Goal: Task Accomplishment & Management: Manage account settings

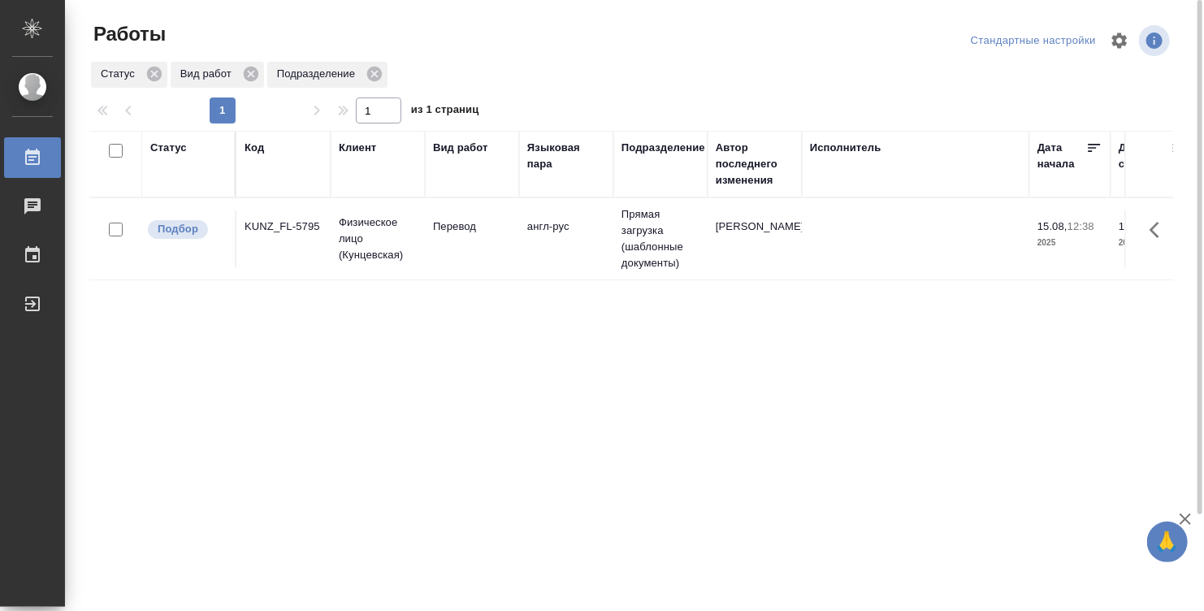
click at [167, 177] on div "Статус" at bounding box center [188, 164] width 76 height 49
click at [172, 160] on div "Статус" at bounding box center [188, 164] width 76 height 49
click at [167, 147] on div "Статус" at bounding box center [168, 148] width 37 height 16
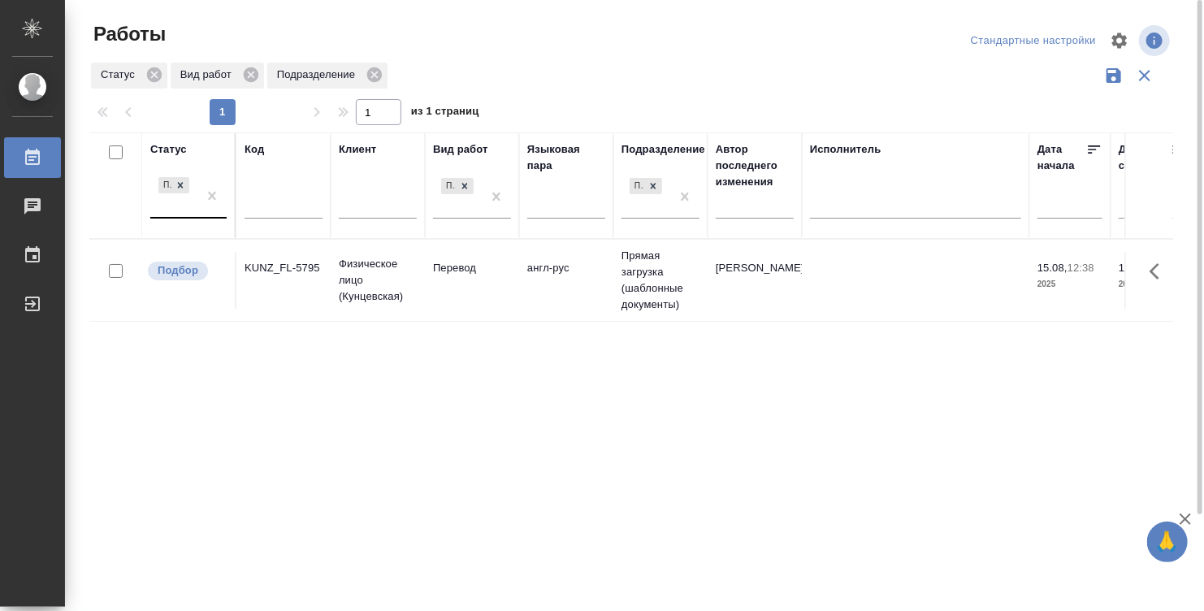
click at [173, 196] on div "Подбор" at bounding box center [173, 196] width 47 height 44
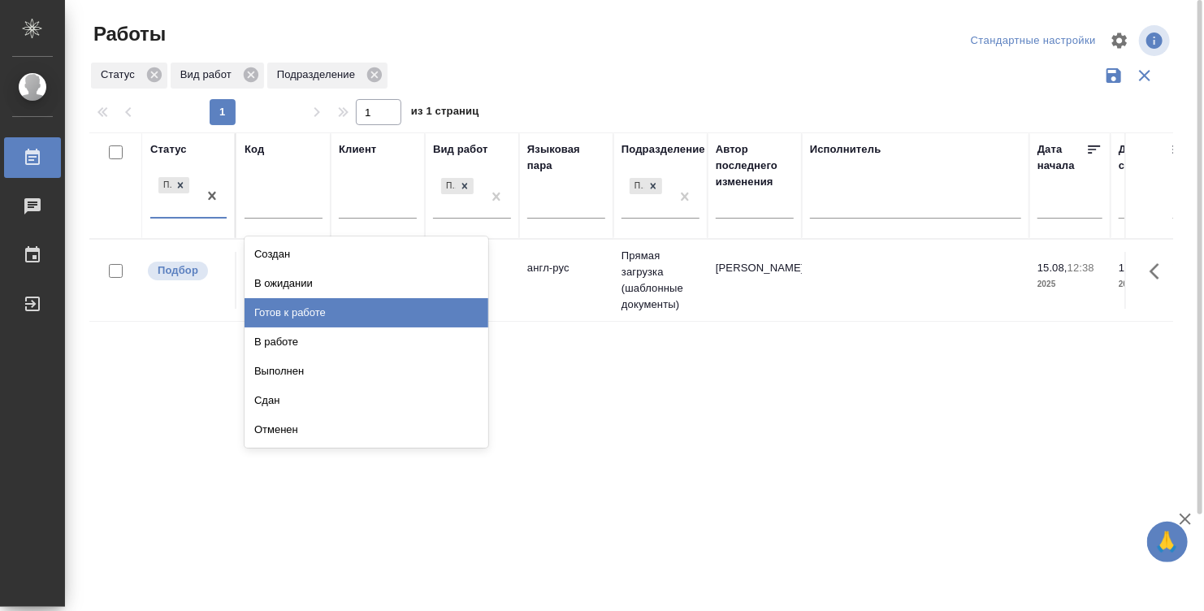
click at [301, 316] on div "Готов к работе" at bounding box center [366, 312] width 244 height 29
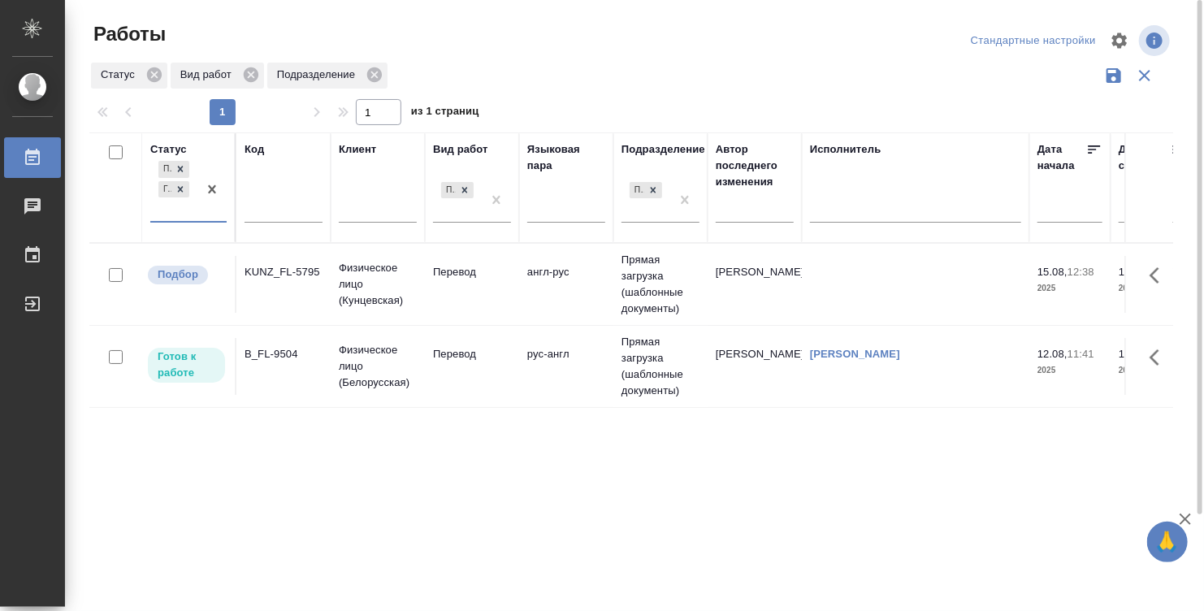
click at [573, 313] on td "рус-англ" at bounding box center [566, 284] width 94 height 57
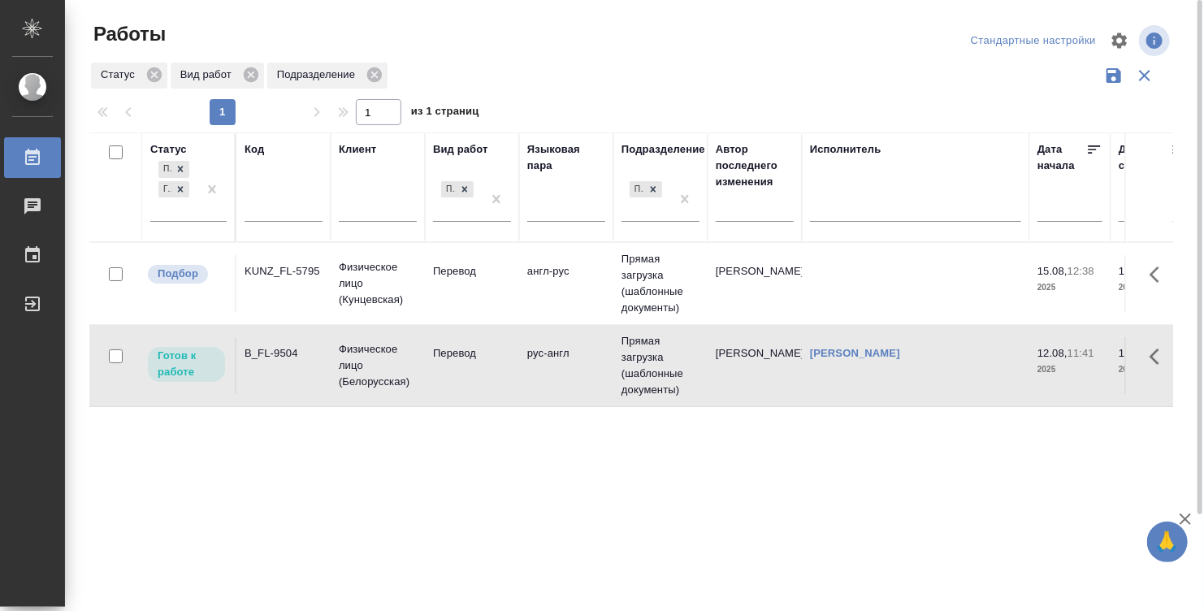
click at [573, 312] on td "рус-англ" at bounding box center [566, 283] width 94 height 57
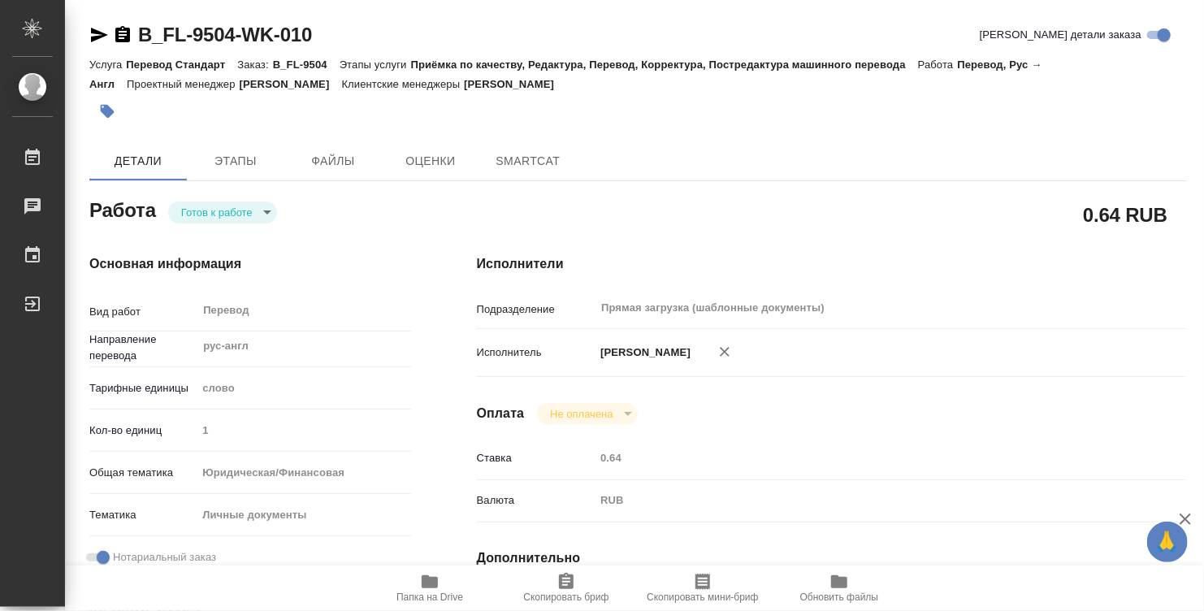
type textarea "x"
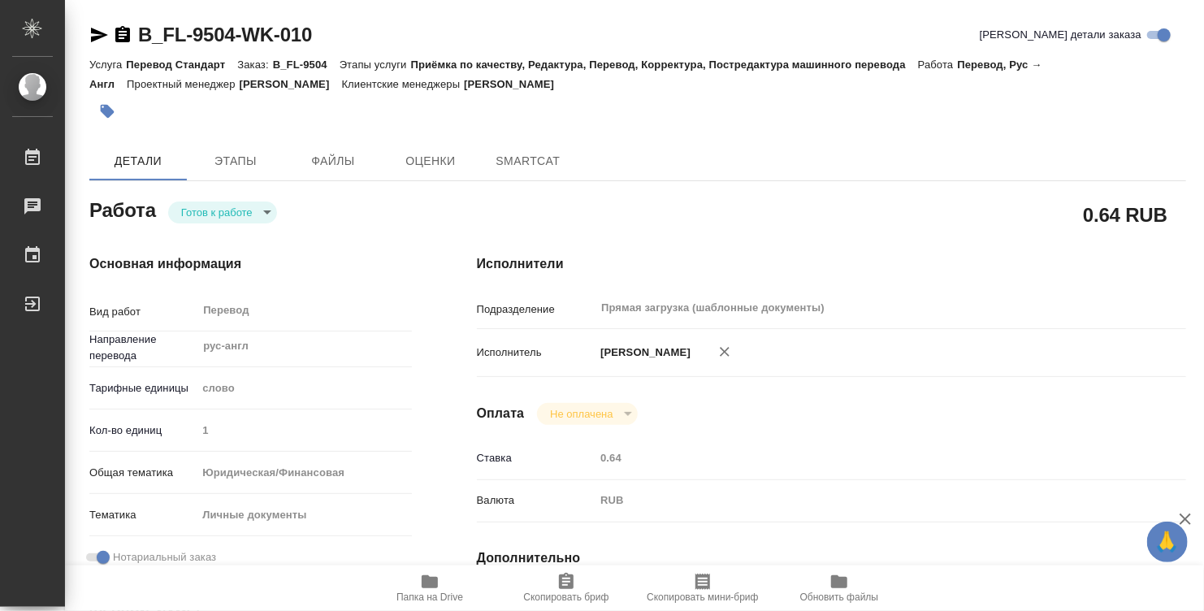
type textarea "x"
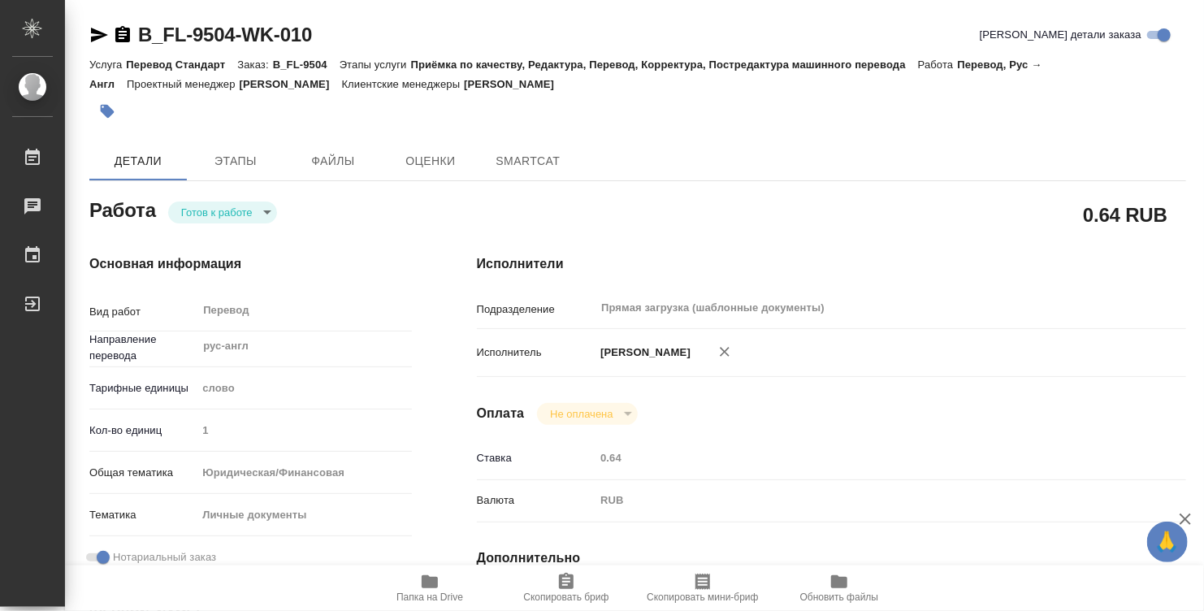
type textarea "x"
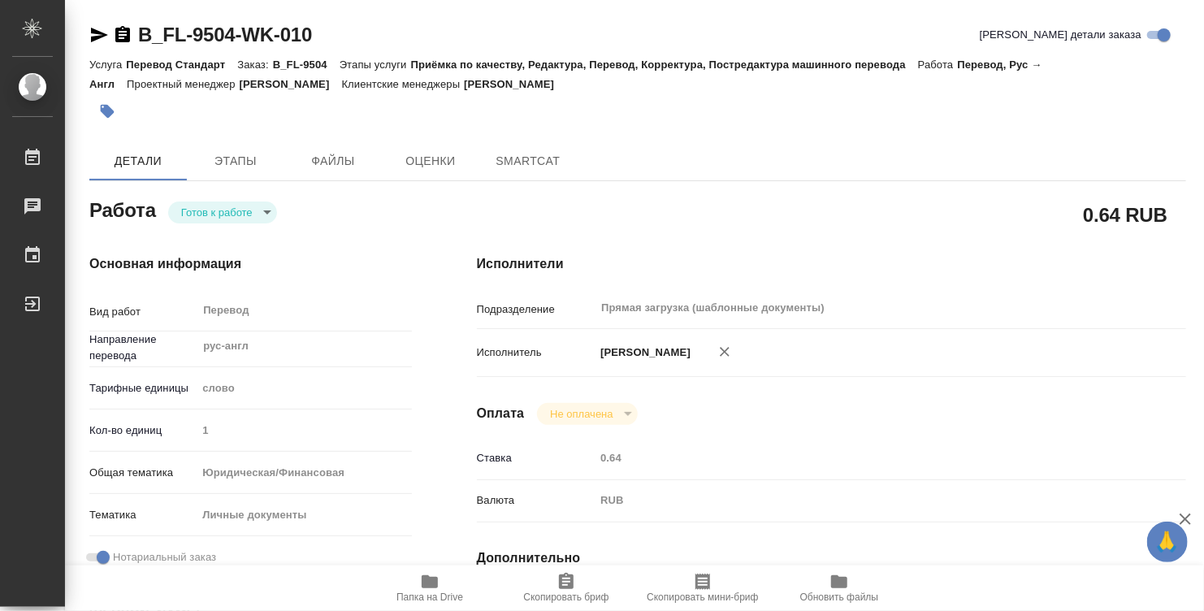
type textarea "x"
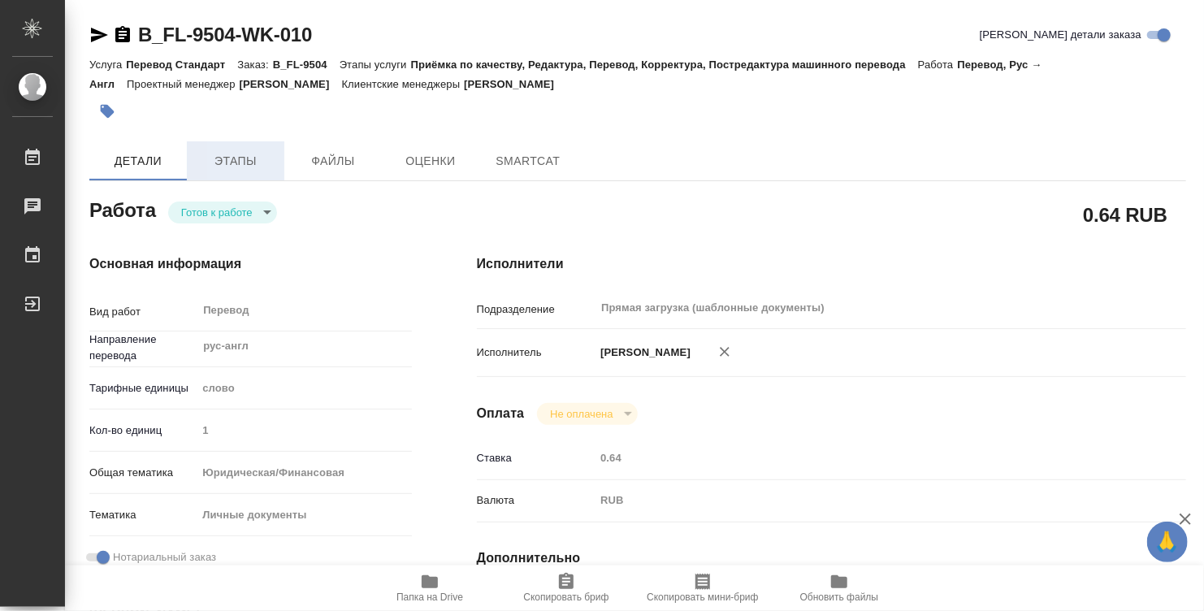
type textarea "x"
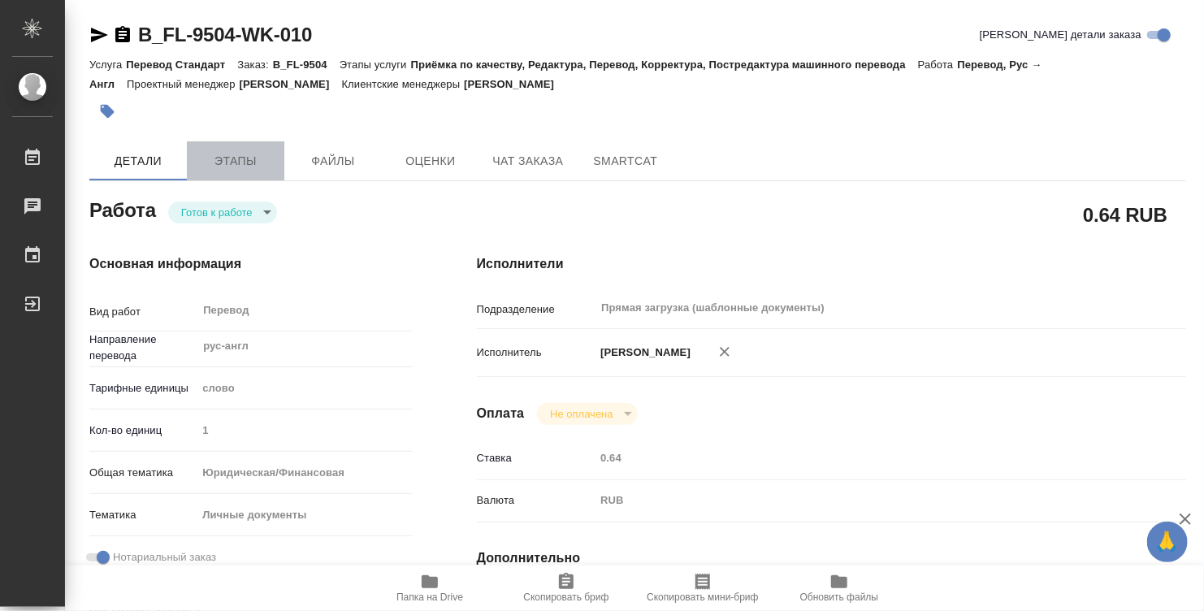
click at [217, 146] on button "Этапы" at bounding box center [235, 160] width 97 height 39
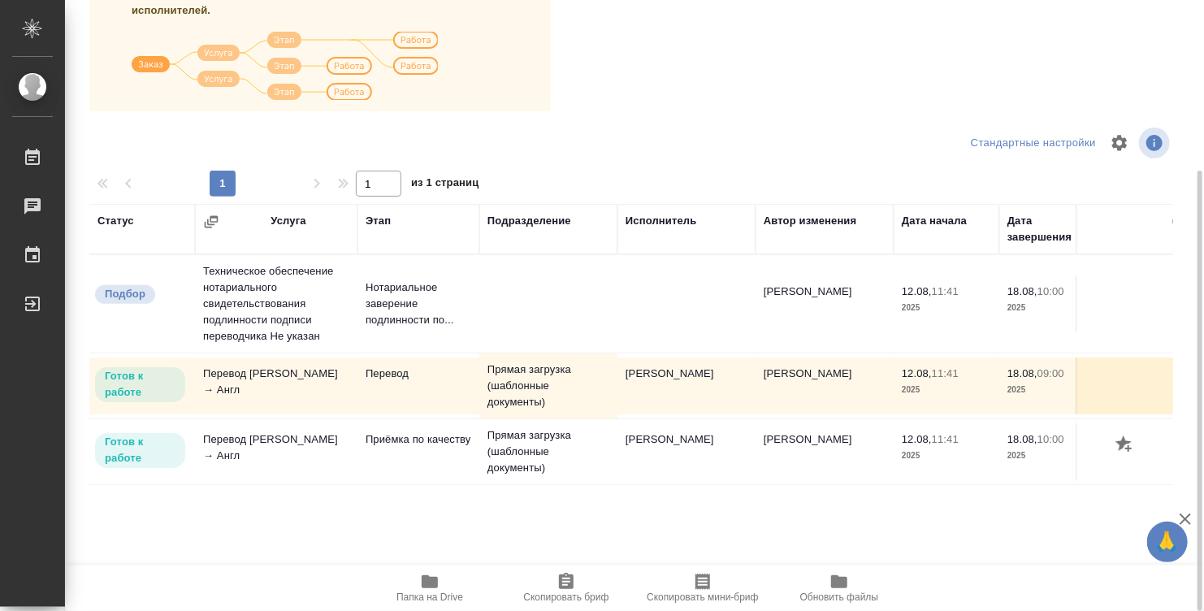
scroll to position [73, 0]
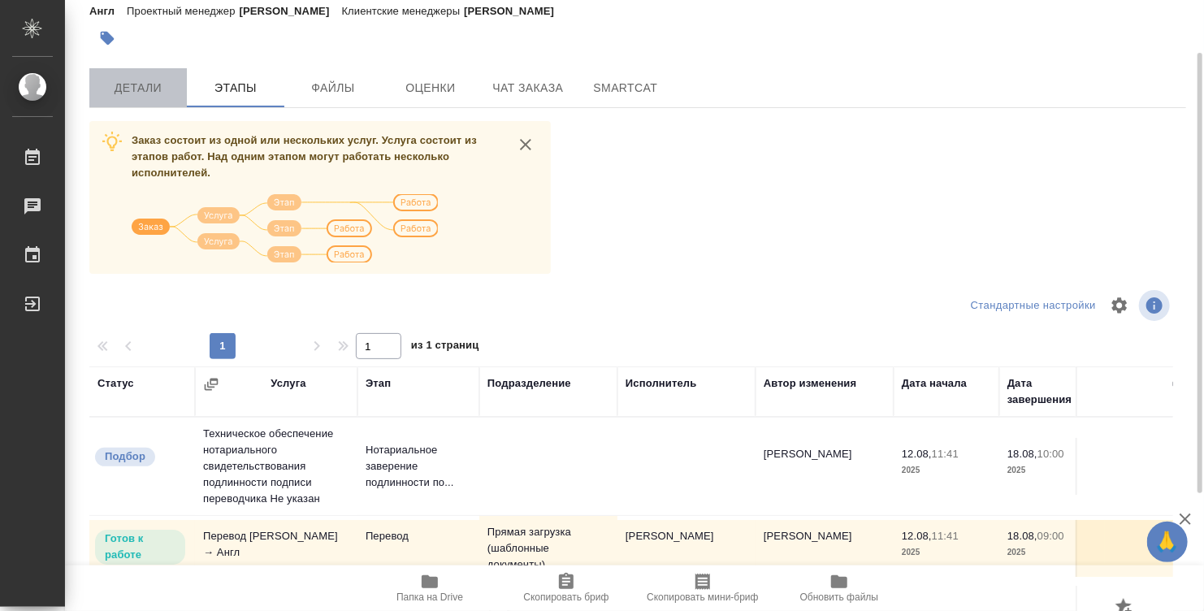
click at [142, 88] on span "Детали" at bounding box center [138, 88] width 78 height 20
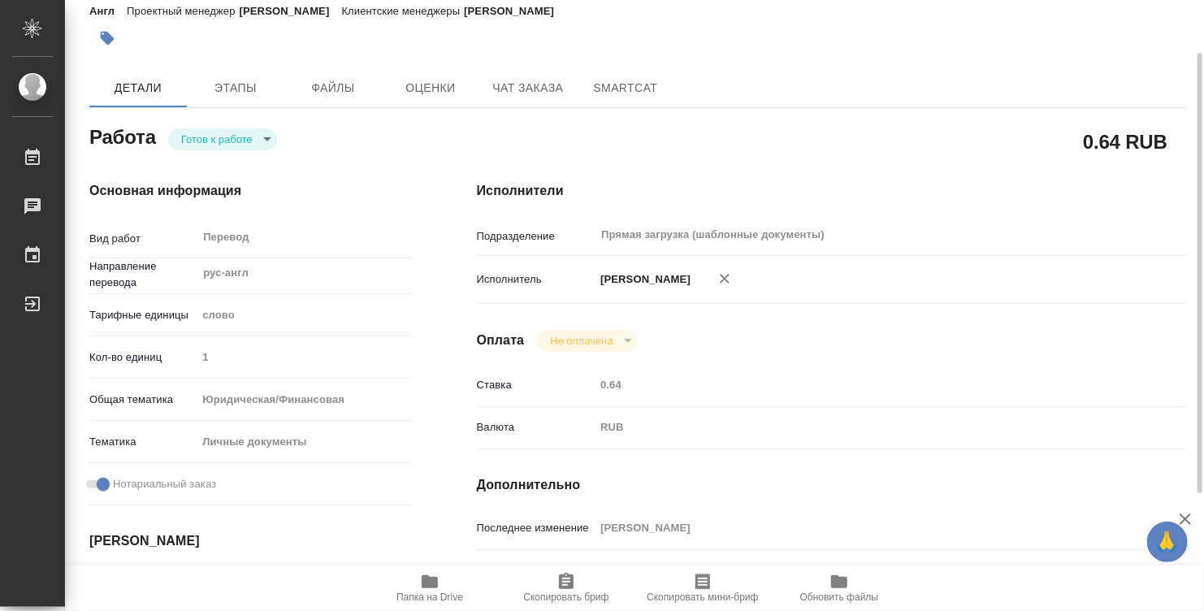
type textarea "x"
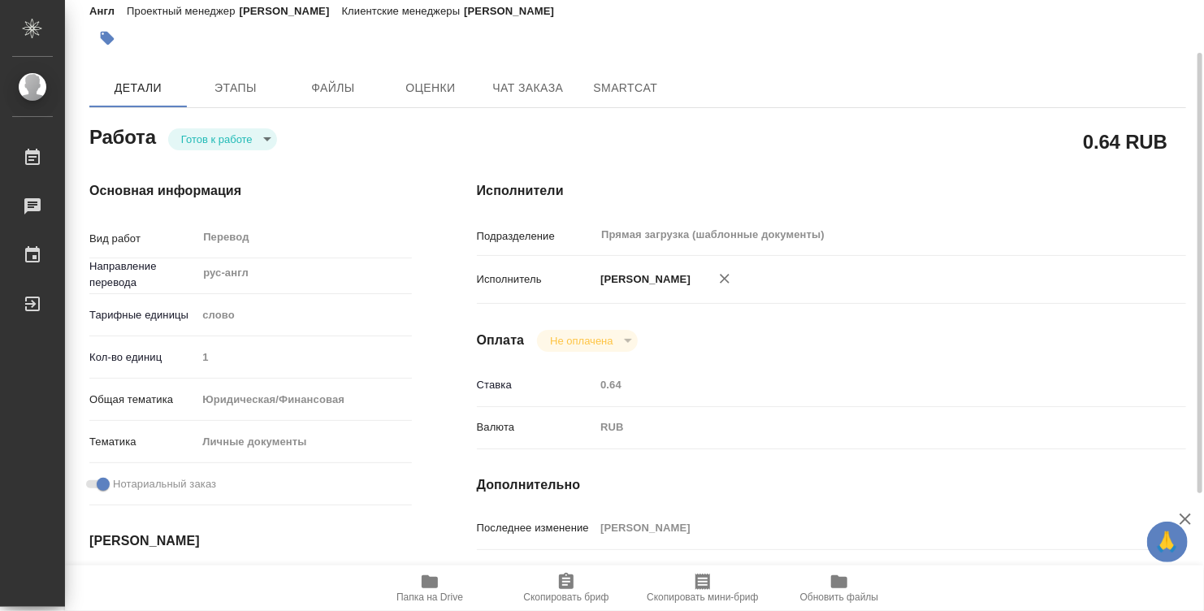
type textarea "x"
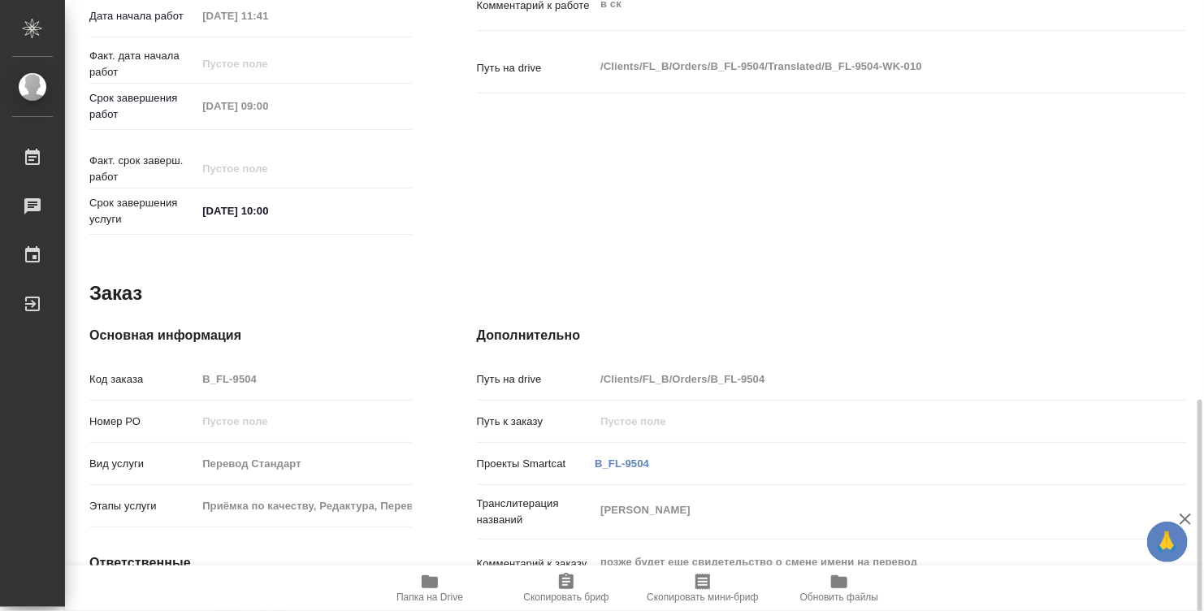
scroll to position [775, 0]
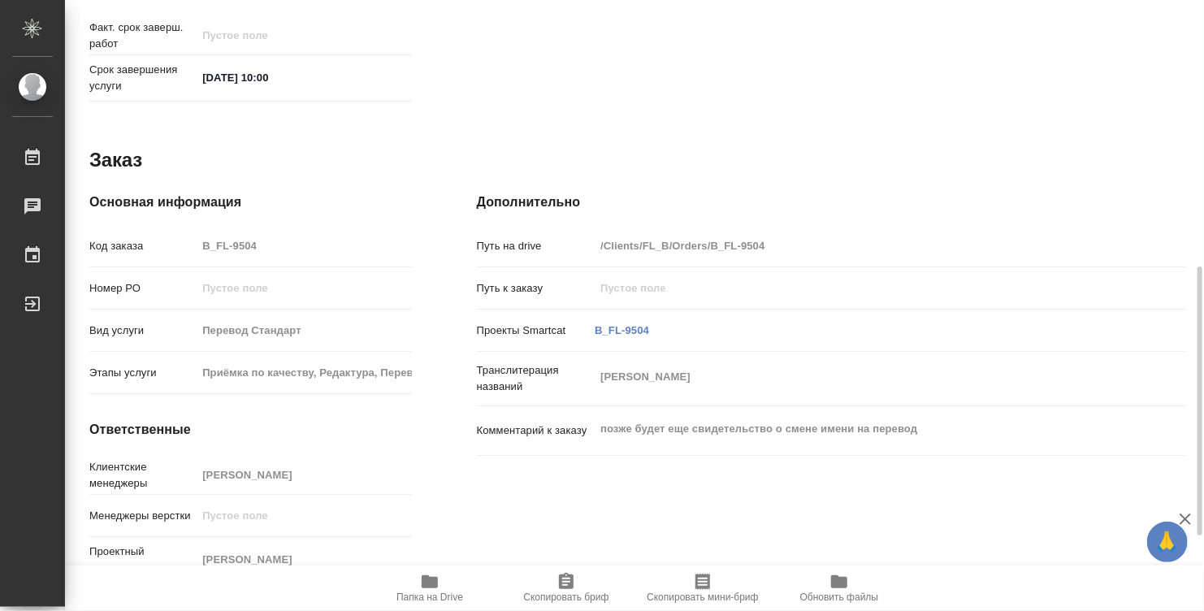
type textarea "x"
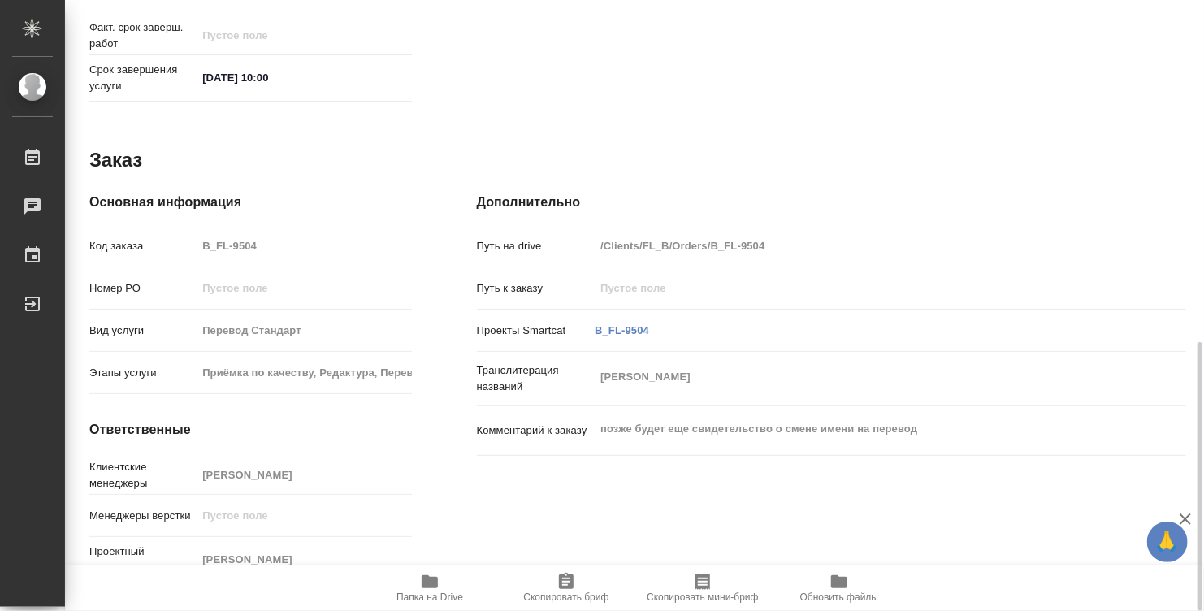
click at [443, 606] on button "Папка на Drive" at bounding box center [429, 587] width 136 height 45
click at [205, 242] on div "Код заказа B_FL-9504" at bounding box center [250, 245] width 322 height 28
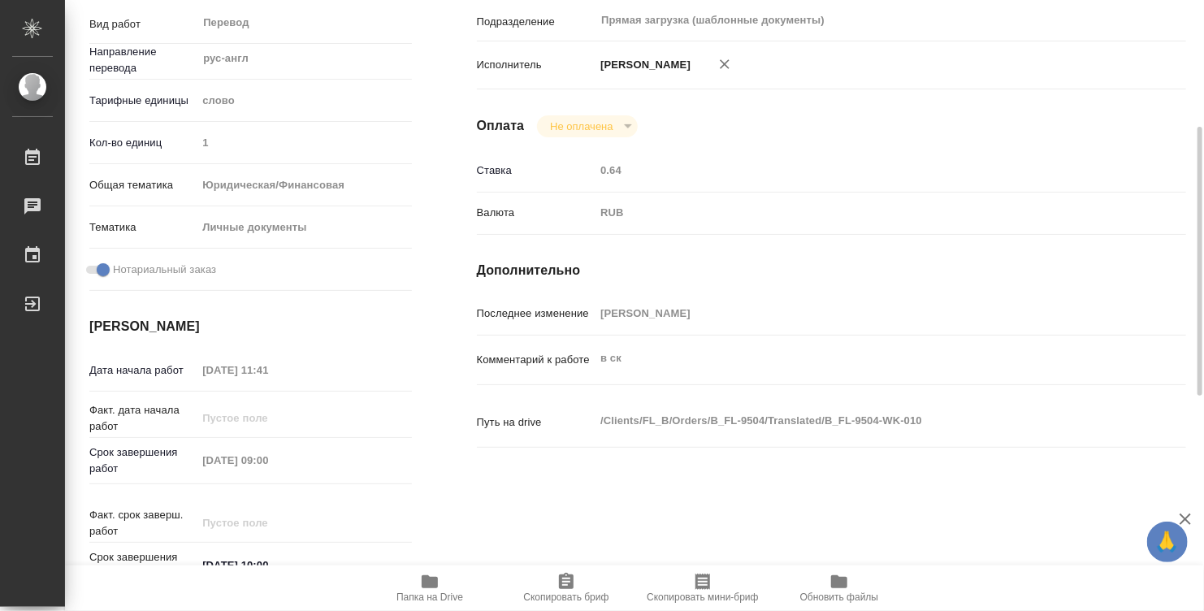
scroll to position [0, 0]
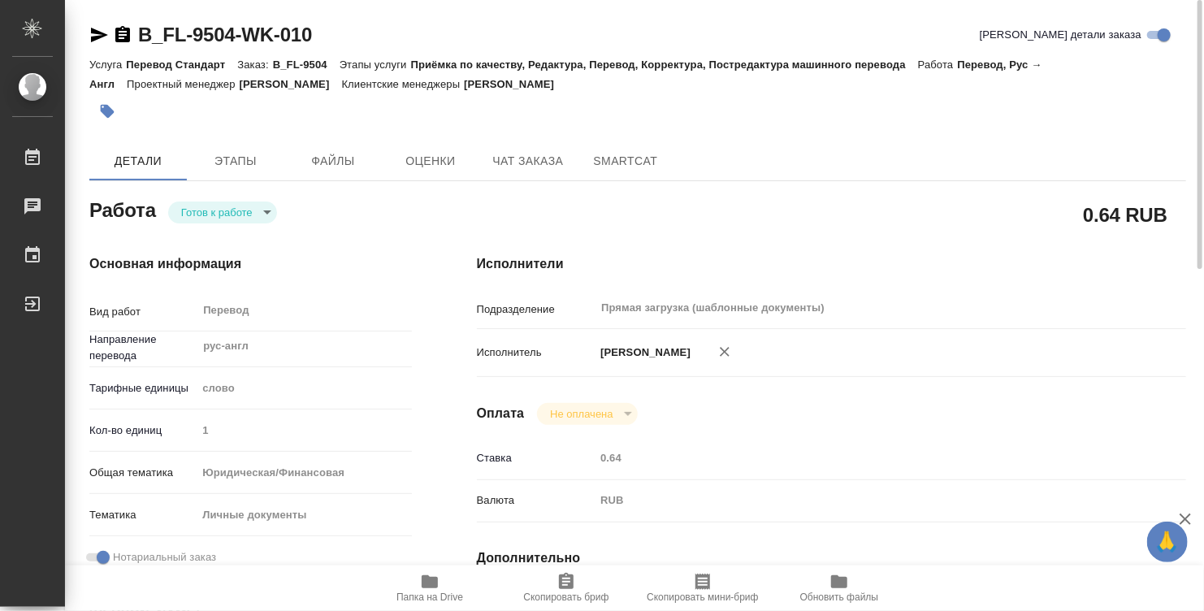
click at [217, 205] on body "🙏 .cls-1 fill:#fff; AWATERA [PERSON_NAME] 0 Чаты График Выйти B_FL-9504-WK-010 …" at bounding box center [602, 305] width 1204 height 611
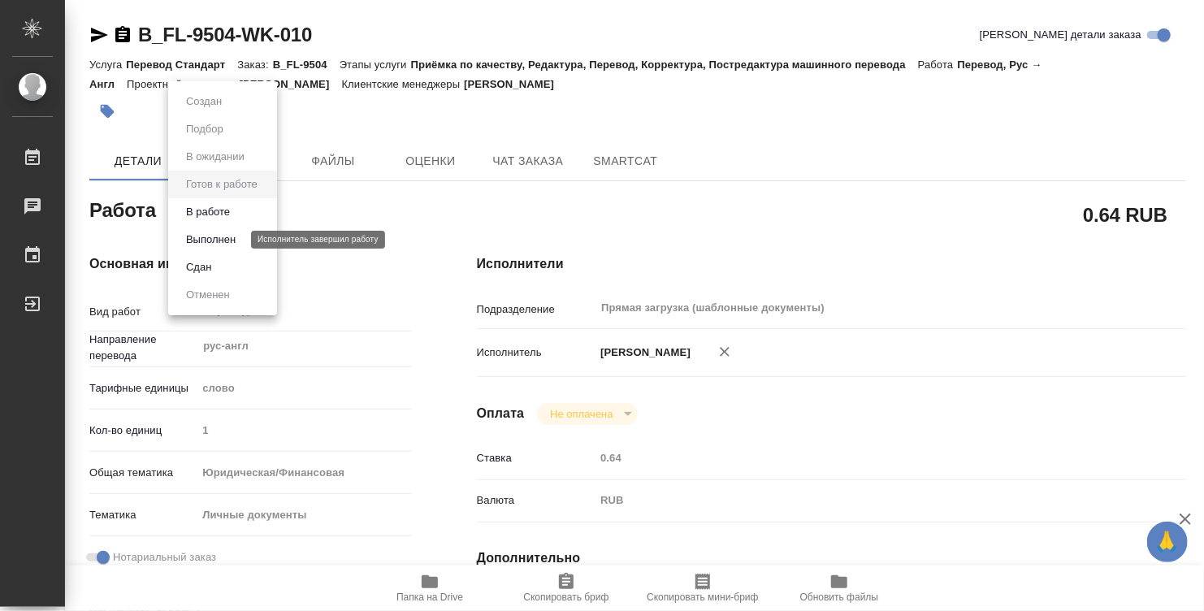
click at [218, 242] on button "Выполнен" at bounding box center [210, 240] width 59 height 18
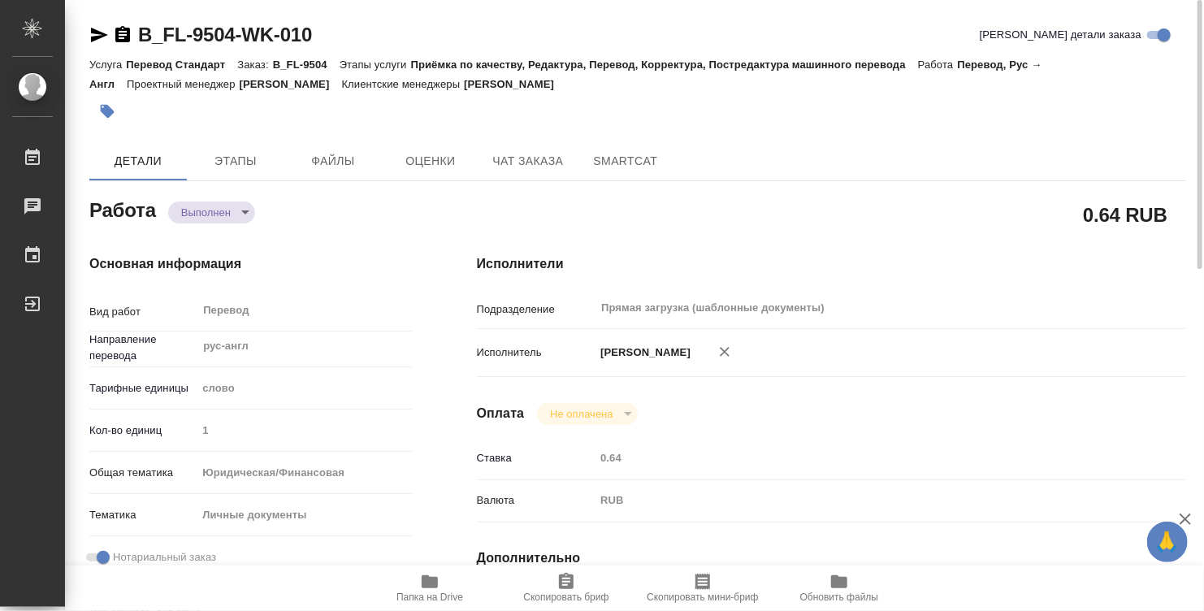
type textarea "x"
